Goal: Task Accomplishment & Management: Complete application form

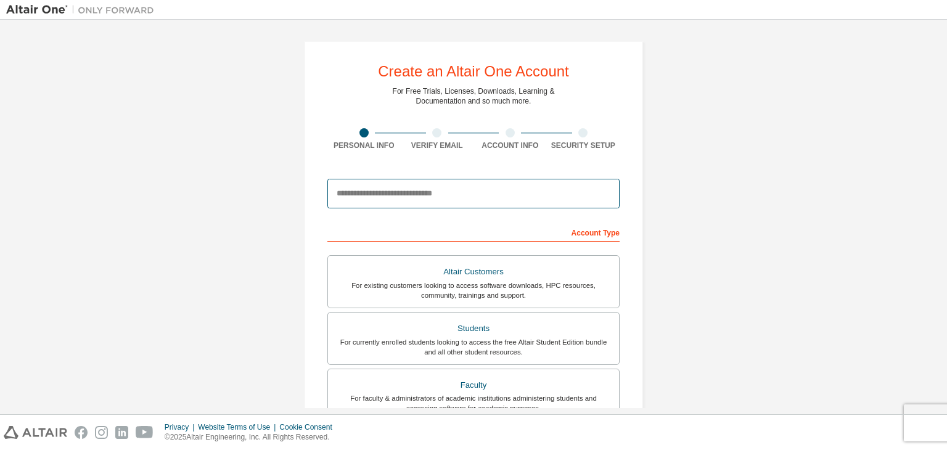
click at [402, 189] on input "email" at bounding box center [473, 194] width 292 height 30
type input "**********"
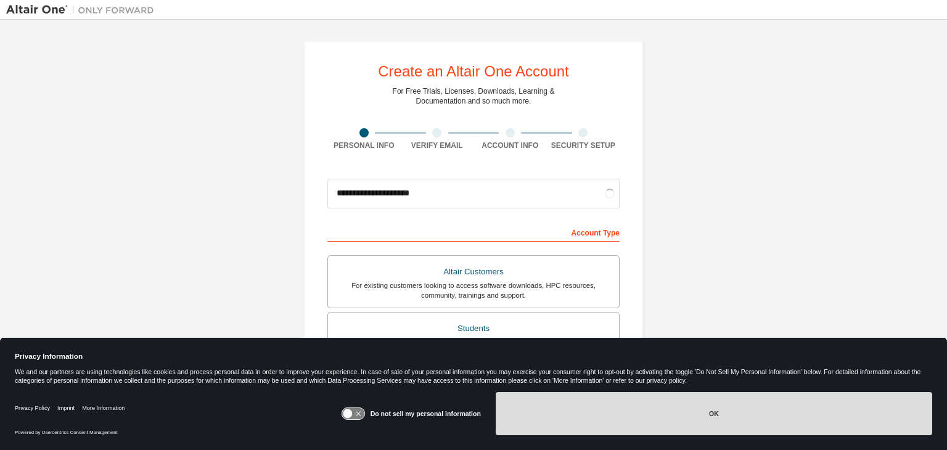
click at [582, 411] on button "OK" at bounding box center [714, 413] width 436 height 43
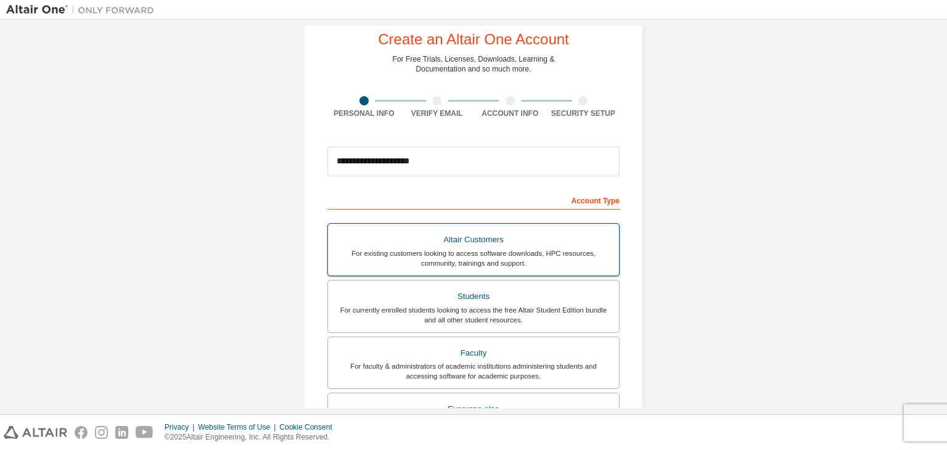
scroll to position [62, 0]
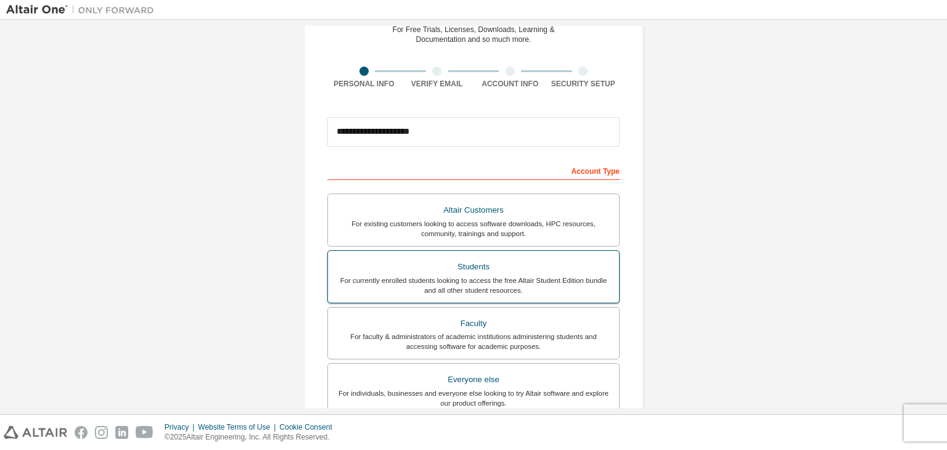
click at [553, 272] on div "Students" at bounding box center [473, 266] width 276 height 17
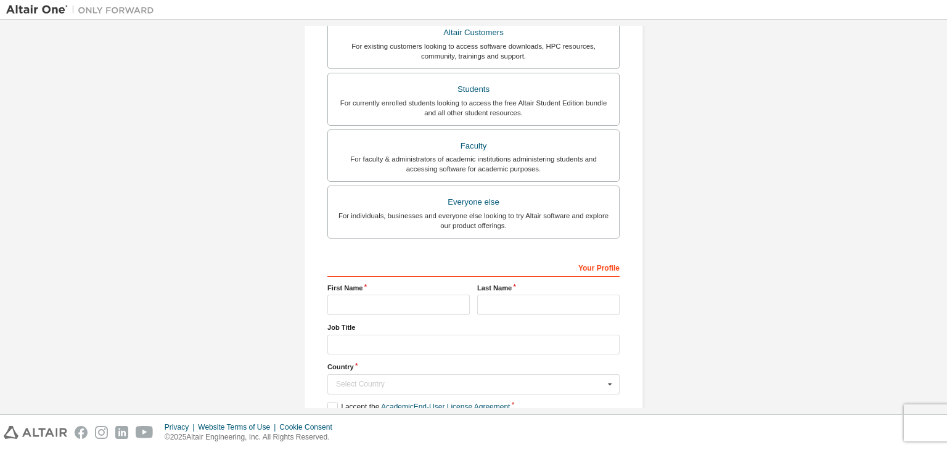
scroll to position [247, 0]
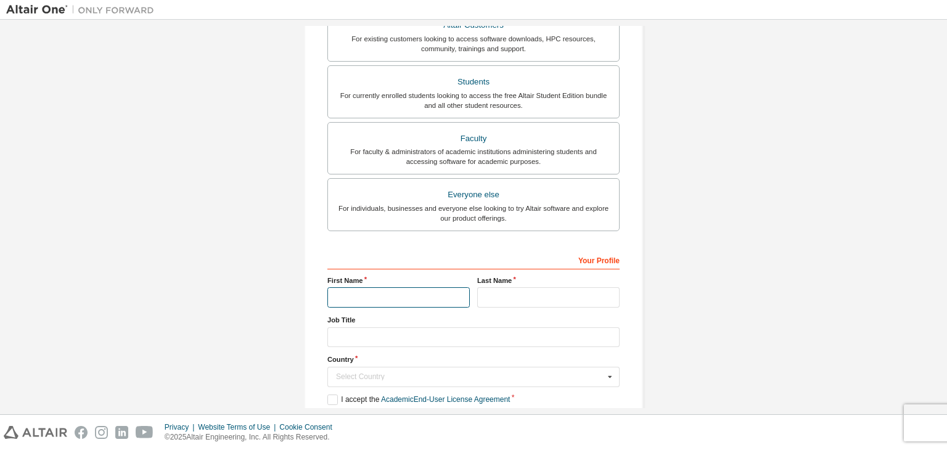
click at [411, 289] on input "text" at bounding box center [398, 297] width 142 height 20
type input "********"
click at [528, 296] on input "text" at bounding box center [548, 297] width 142 height 20
type input "*****"
click at [399, 377] on div "Select Country" at bounding box center [470, 376] width 268 height 7
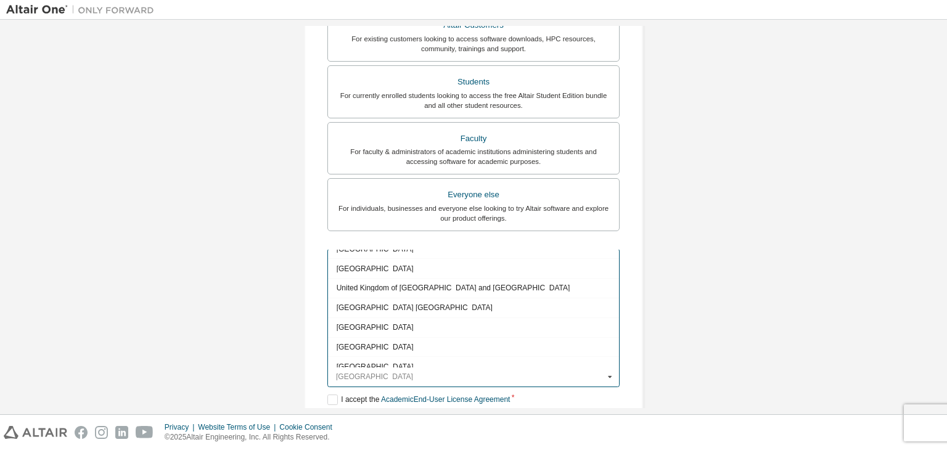
scroll to position [4376, 0]
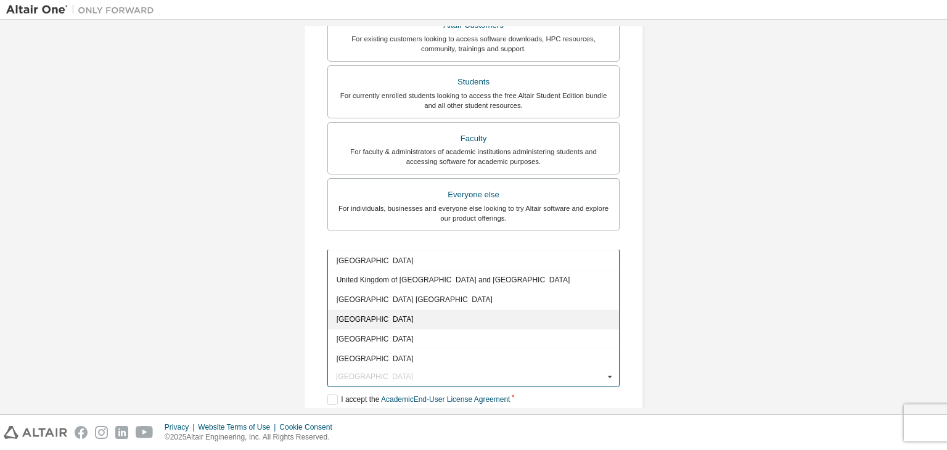
click at [416, 316] on span "[GEOGRAPHIC_DATA]" at bounding box center [474, 319] width 274 height 7
type input "***"
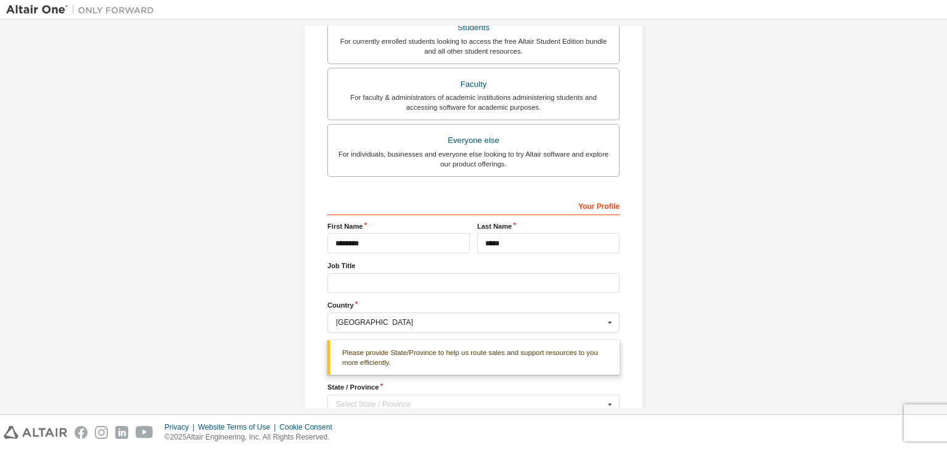
scroll to position [370, 0]
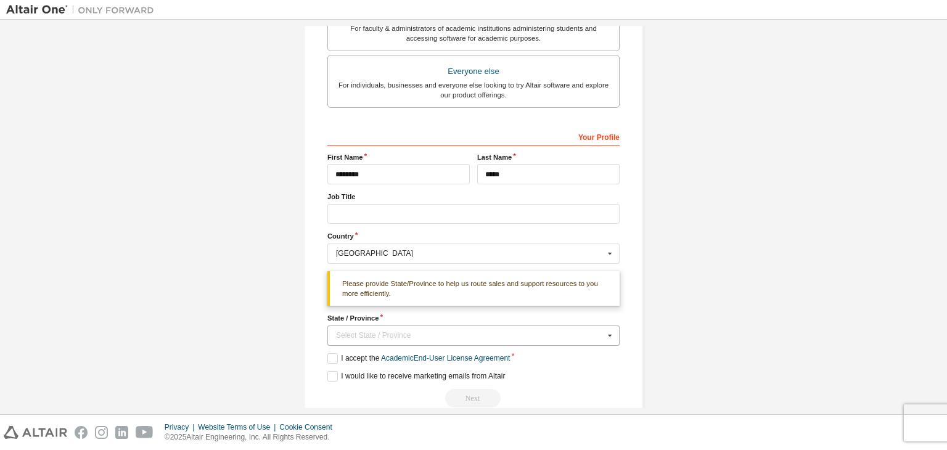
click at [436, 332] on div "Select State / Province" at bounding box center [470, 335] width 268 height 7
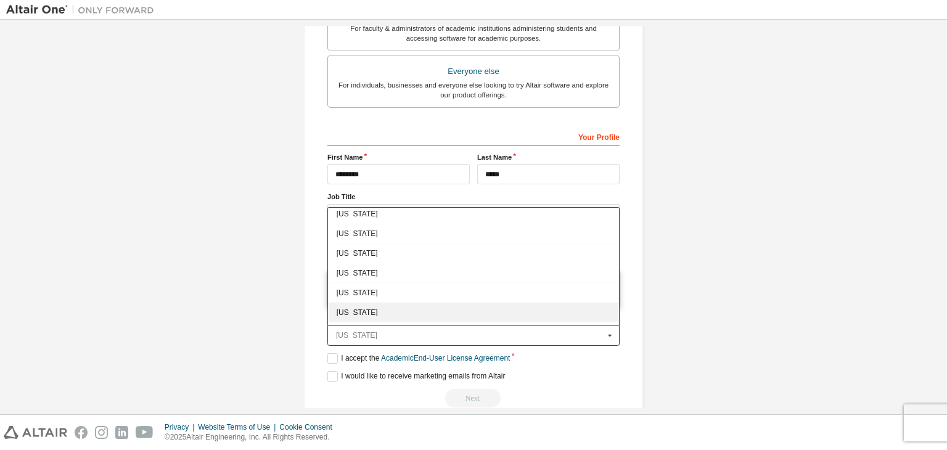
scroll to position [790, 0]
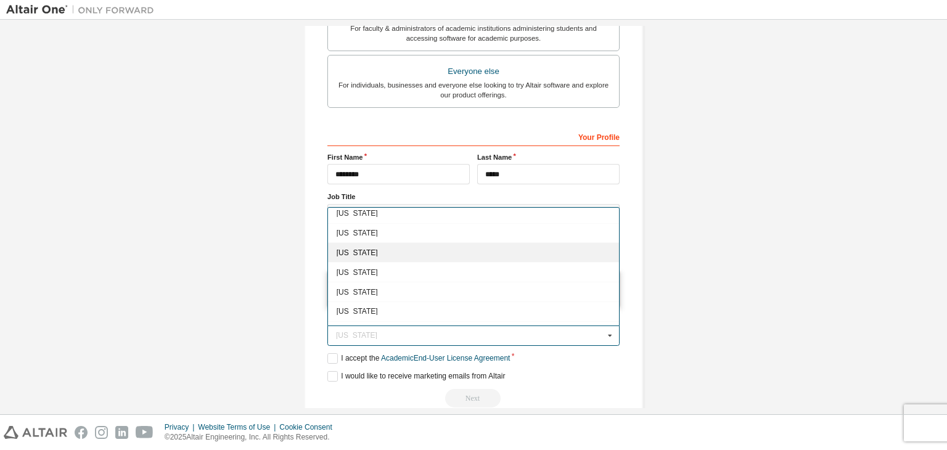
click at [369, 249] on span "[US_STATE]" at bounding box center [474, 252] width 274 height 7
type input "**"
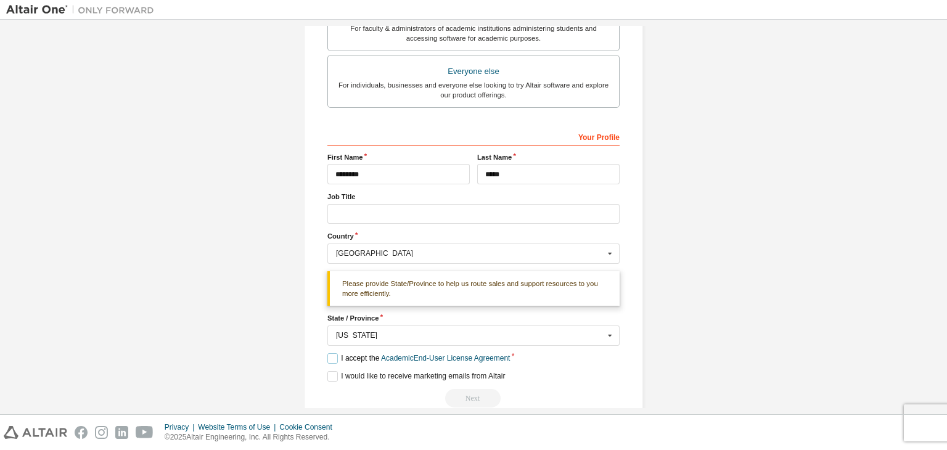
click at [343, 356] on label "I accept the Academic End-User License Agreement" at bounding box center [418, 358] width 182 height 10
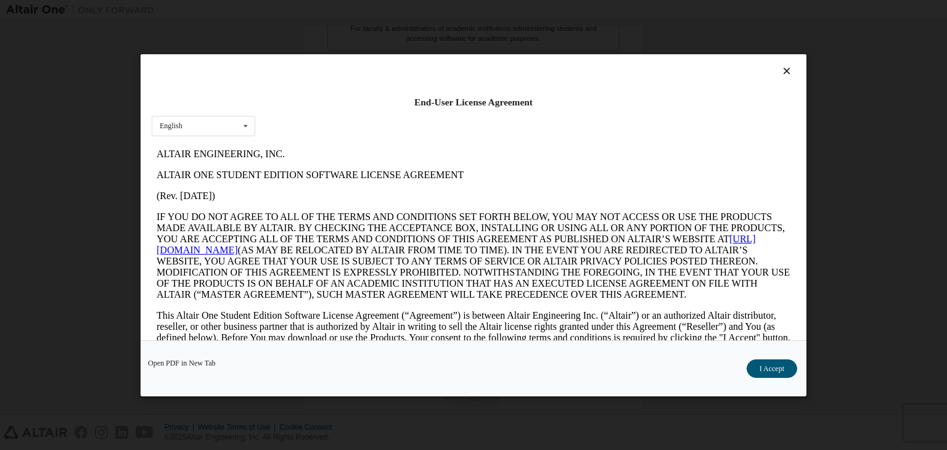
scroll to position [0, 0]
click at [786, 364] on button "I Accept" at bounding box center [771, 368] width 51 height 18
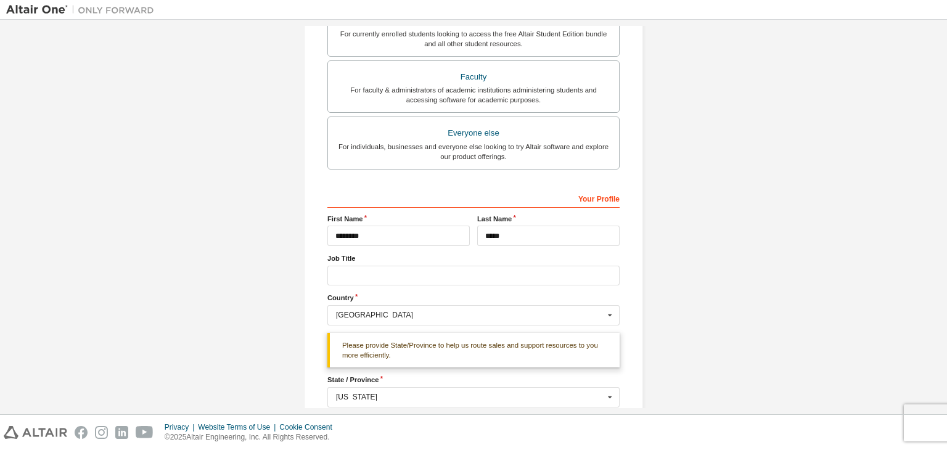
scroll to position [390, 0]
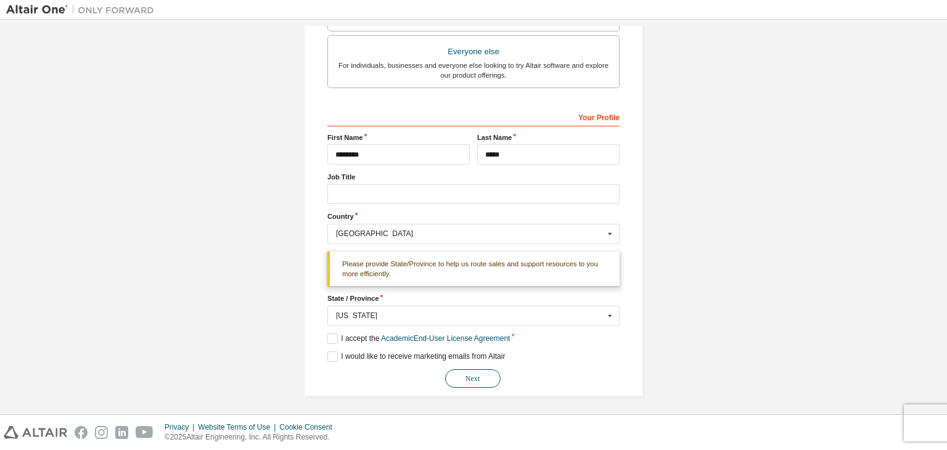
click at [476, 377] on button "Next" at bounding box center [472, 378] width 55 height 18
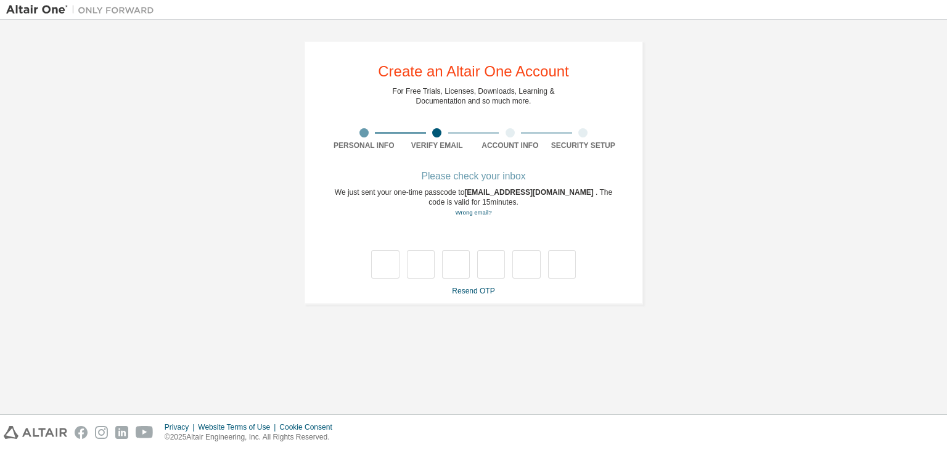
scroll to position [0, 0]
type input "*"
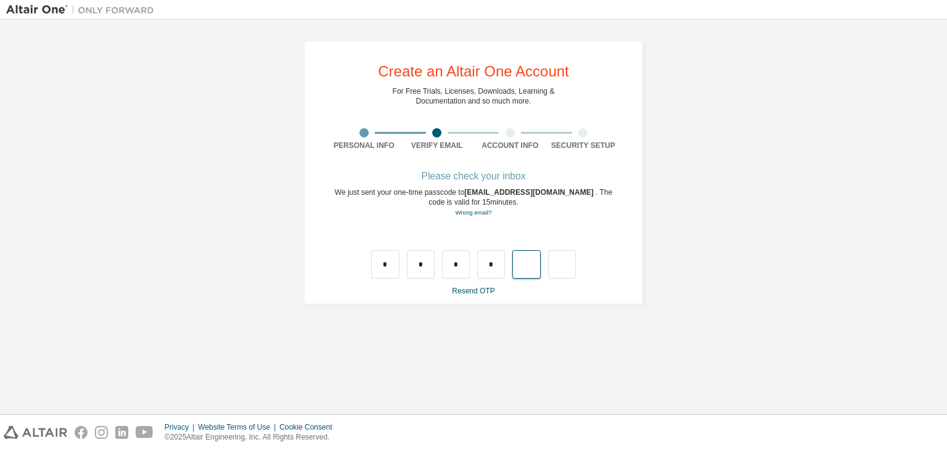
type input "*"
